Goal: Task Accomplishment & Management: Manage account settings

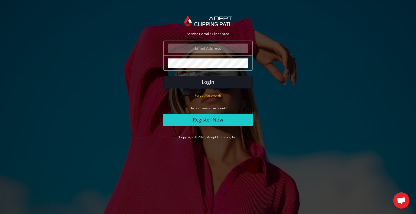
type input "ohad@orcabags.com"
click at [211, 79] on button "Login" at bounding box center [207, 82] width 89 height 12
